Goal: Information Seeking & Learning: Learn about a topic

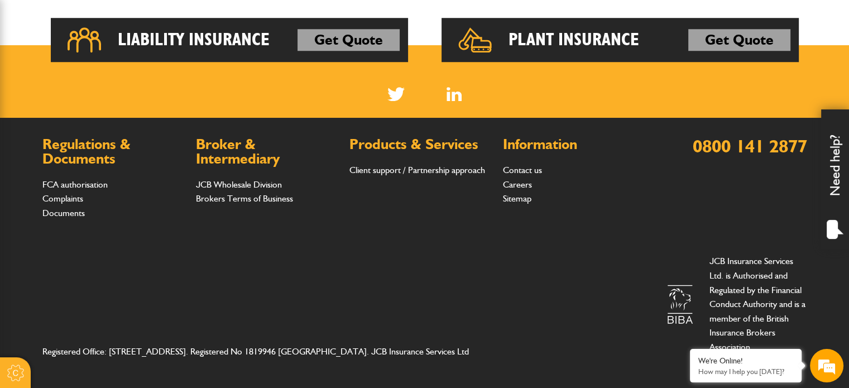
click at [610, 44] on h2 "Plant Insurance" at bounding box center [574, 40] width 131 height 22
click at [757, 41] on link "Get Quote" at bounding box center [740, 40] width 102 height 22
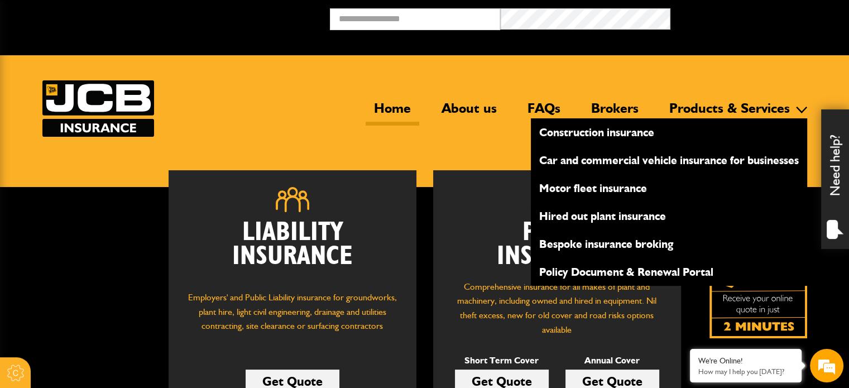
click at [601, 215] on link "Hired out plant insurance" at bounding box center [669, 216] width 276 height 19
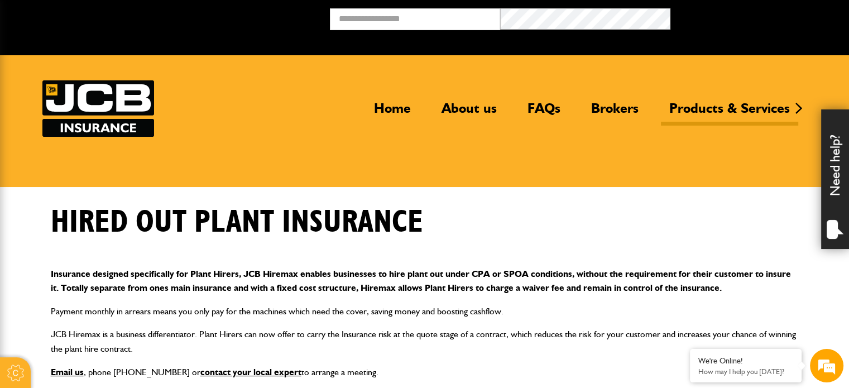
click at [495, 309] on p "Payment monthly in arrears means you only pay for the machines which need the c…" at bounding box center [425, 311] width 748 height 15
click at [287, 287] on p "Insurance designed specifically for Plant Hirers, JCB Hiremax enables businesse…" at bounding box center [425, 281] width 748 height 28
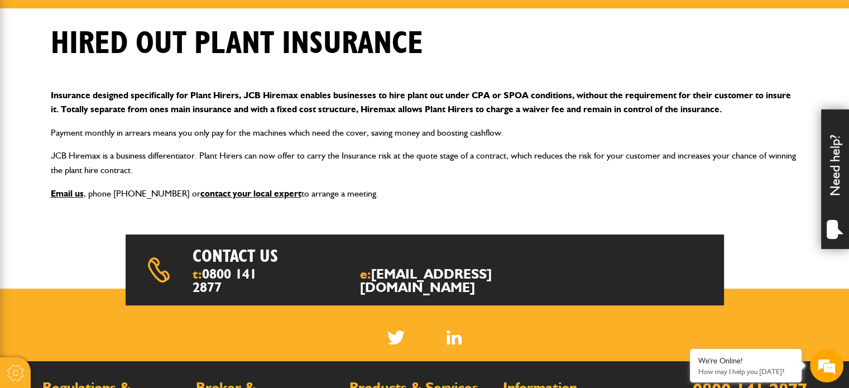
scroll to position [201, 0]
